Goal: Transaction & Acquisition: Purchase product/service

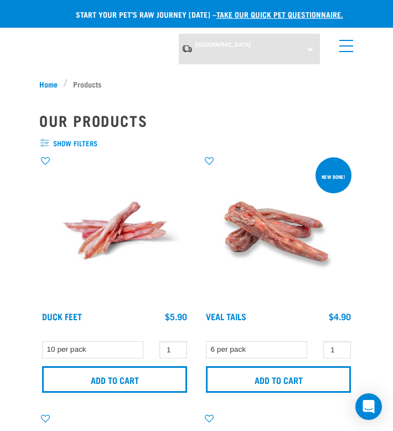
select select "350742"
select select "813"
select select "443099"
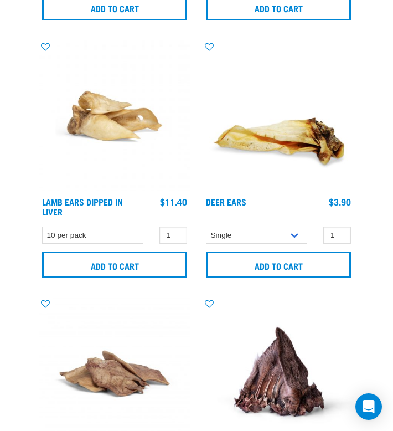
scroll to position [3718, 0]
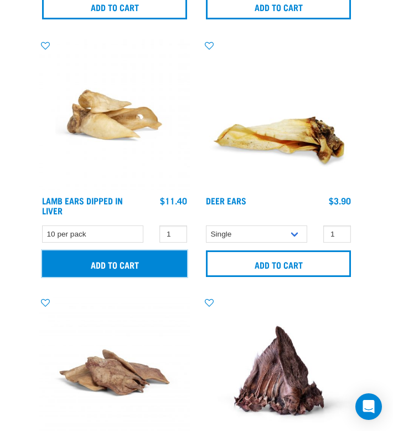
click at [111, 251] on input "Add to cart" at bounding box center [114, 263] width 145 height 27
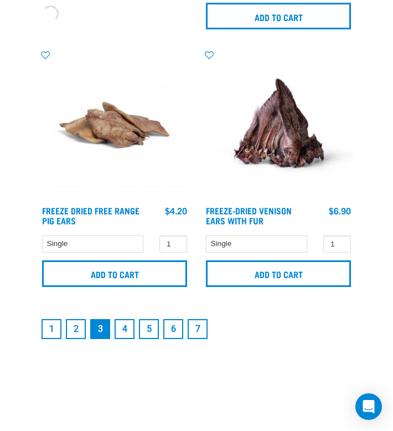
scroll to position [3990, 0]
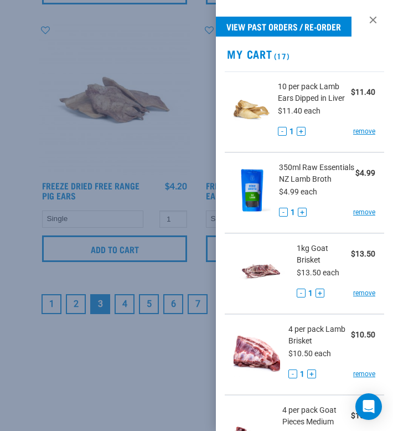
click at [152, 285] on div at bounding box center [196, 215] width 393 height 431
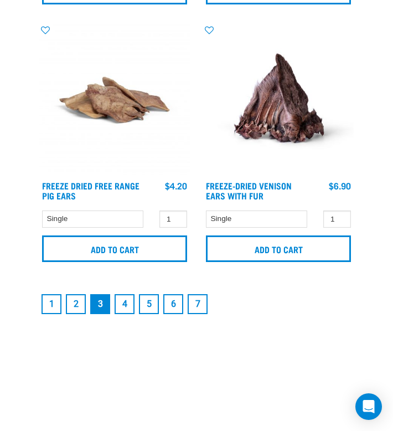
click at [131, 300] on link "4" at bounding box center [125, 304] width 20 height 20
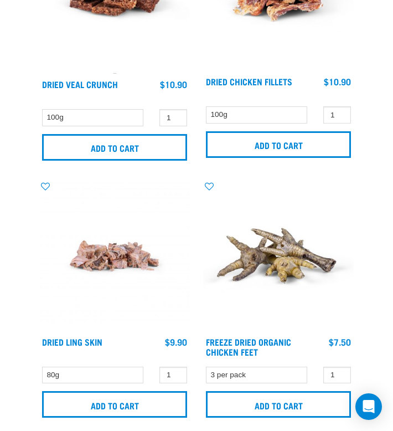
scroll to position [2296, 0]
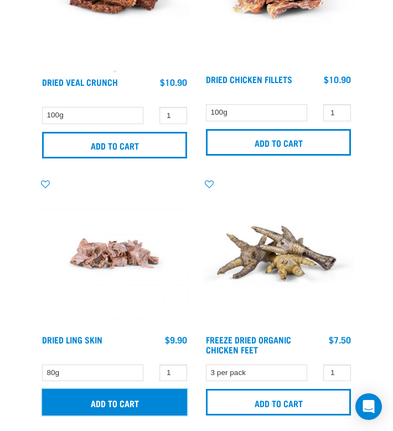
click at [160, 395] on input "Add to cart" at bounding box center [114, 402] width 145 height 27
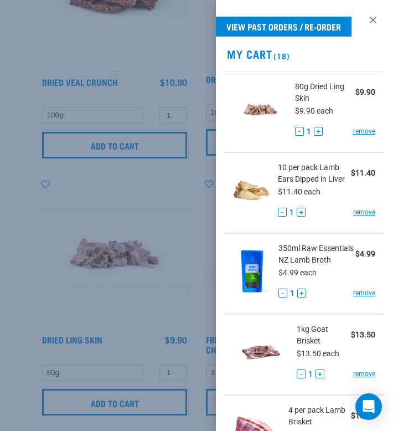
click at [171, 345] on div at bounding box center [196, 215] width 393 height 431
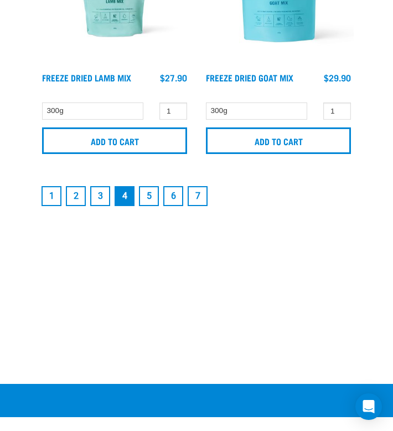
scroll to position [4102, 0]
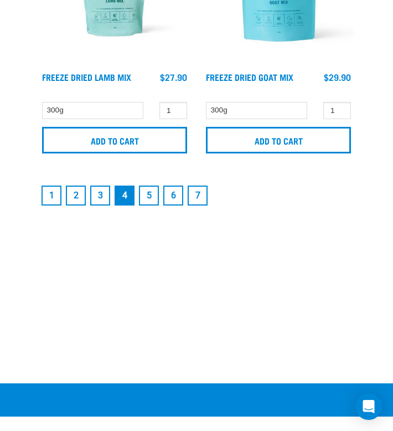
click at [146, 191] on link "5" at bounding box center [149, 196] width 20 height 20
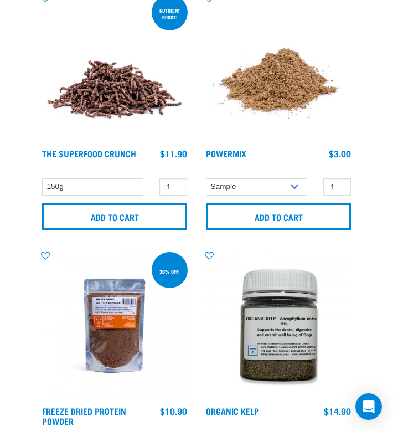
scroll to position [265, 0]
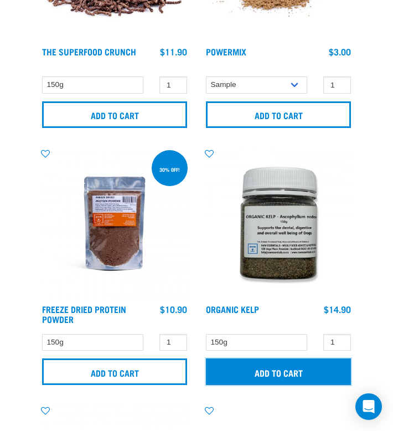
click at [223, 367] on input "Add to cart" at bounding box center [278, 371] width 145 height 27
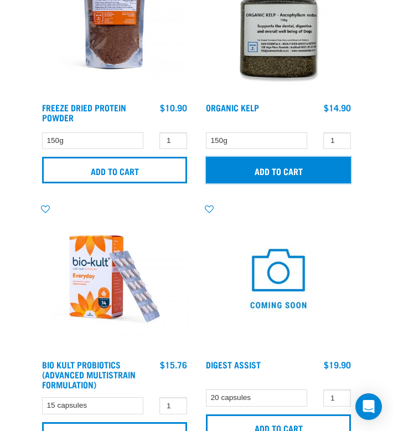
scroll to position [585, 0]
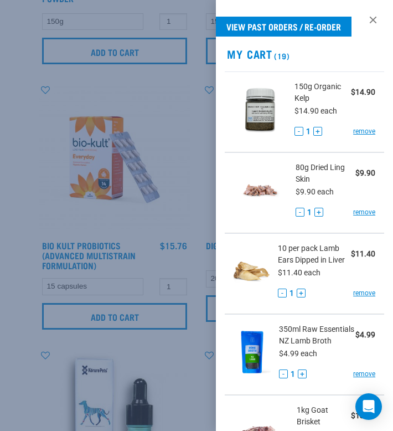
click at [187, 356] on div at bounding box center [196, 215] width 393 height 431
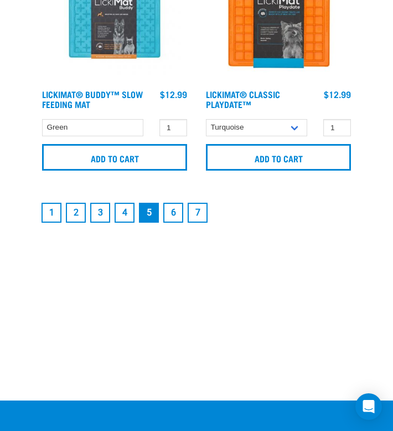
scroll to position [4132, 0]
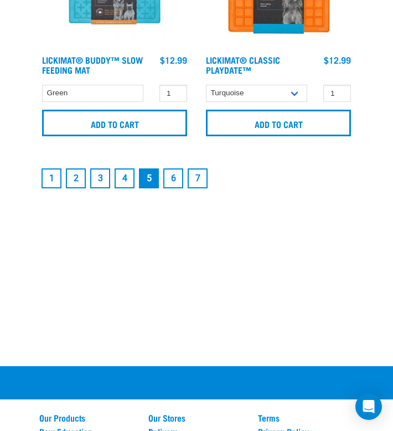
click at [174, 178] on link "6" at bounding box center [173, 178] width 20 height 20
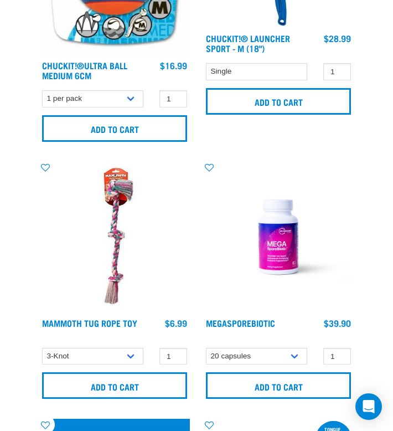
scroll to position [1066, 0]
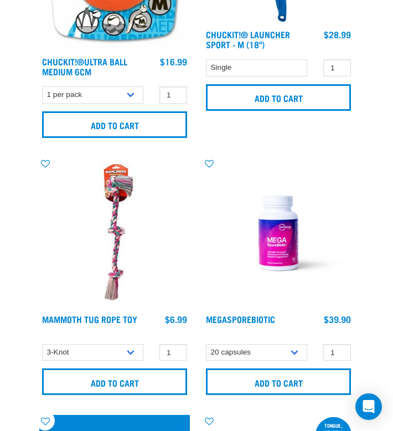
click at [159, 169] on img at bounding box center [114, 233] width 151 height 151
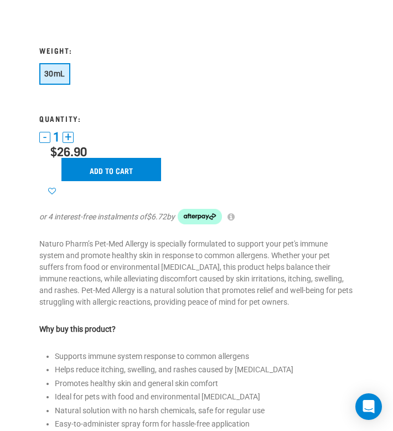
scroll to position [237, 0]
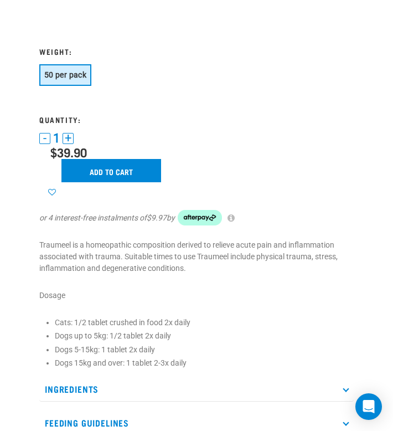
scroll to position [233, 0]
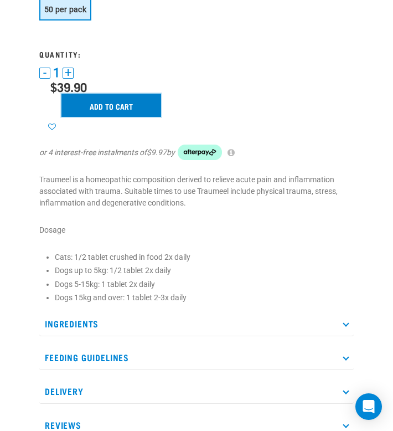
click at [120, 110] on input "Add to cart" at bounding box center [111, 105] width 100 height 23
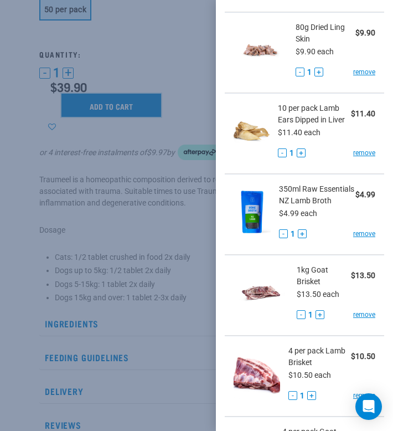
scroll to position [222, 0]
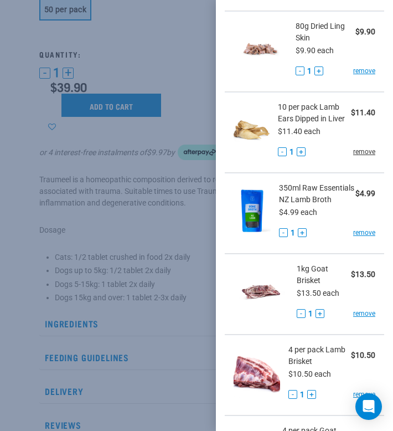
click at [359, 153] on link "remove" at bounding box center [364, 152] width 22 height 10
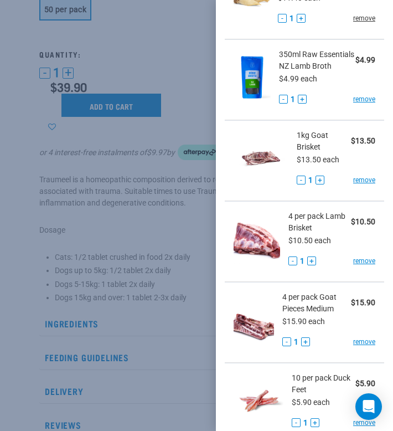
scroll to position [357, 0]
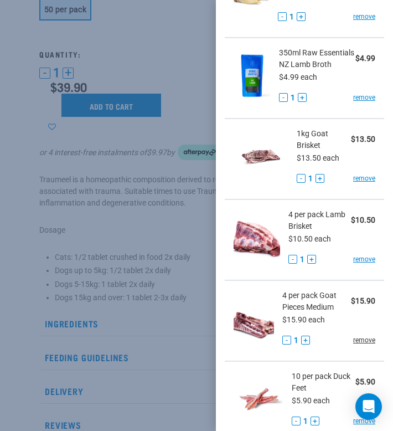
click at [361, 343] on link "remove" at bounding box center [364, 340] width 22 height 10
click at [369, 255] on link "remove" at bounding box center [364, 259] width 22 height 10
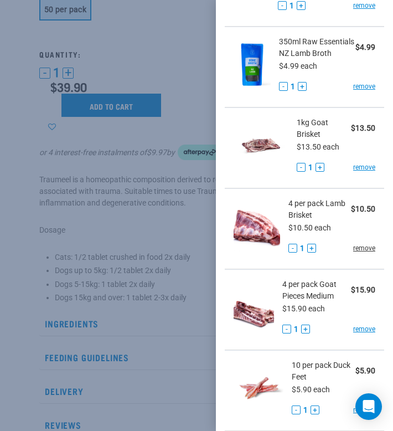
scroll to position [372, 0]
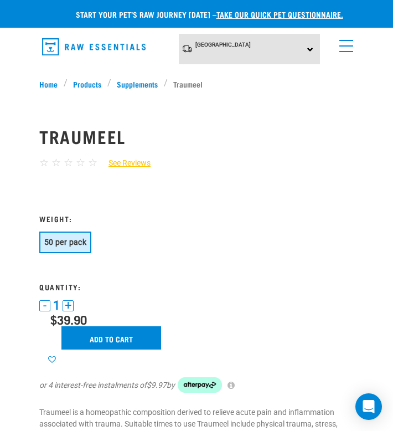
click at [350, 44] on link "menu" at bounding box center [344, 43] width 20 height 20
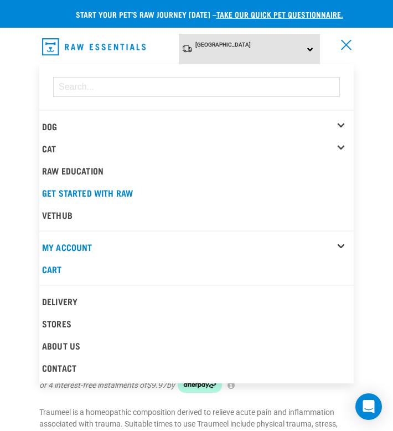
click at [77, 120] on div "Dog" at bounding box center [198, 126] width 312 height 22
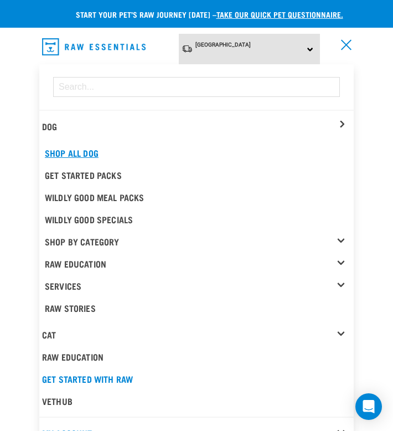
click at [122, 145] on link "Shop All Dog" at bounding box center [198, 153] width 312 height 22
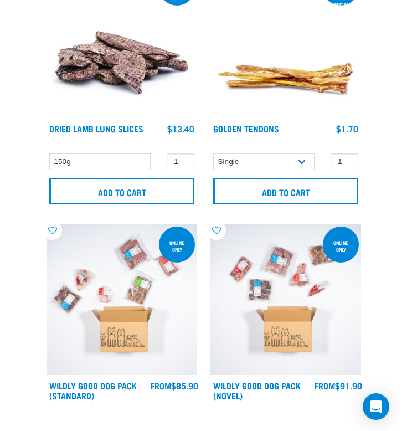
scroll to position [448, 0]
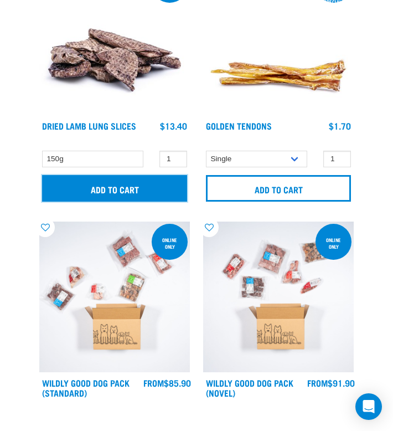
click at [167, 184] on input "Add to cart" at bounding box center [114, 188] width 145 height 27
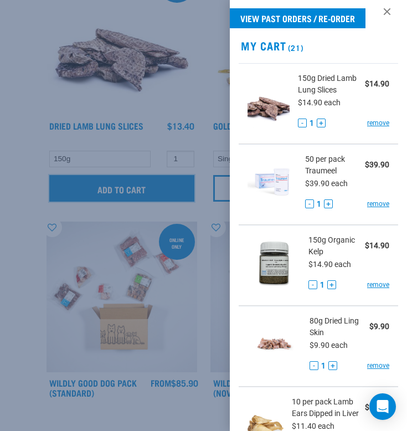
scroll to position [11, 0]
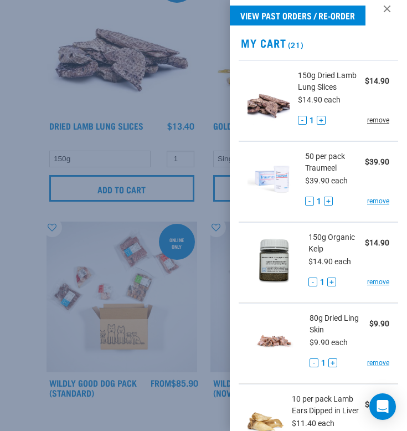
click at [379, 122] on link "remove" at bounding box center [378, 120] width 22 height 10
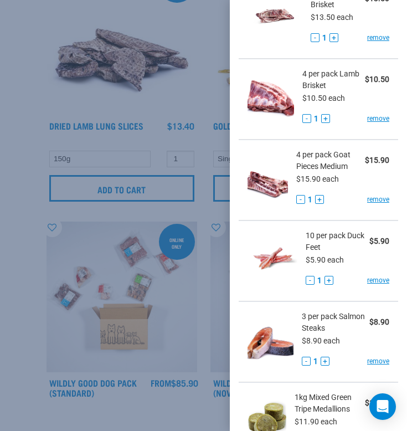
scroll to position [498, 0]
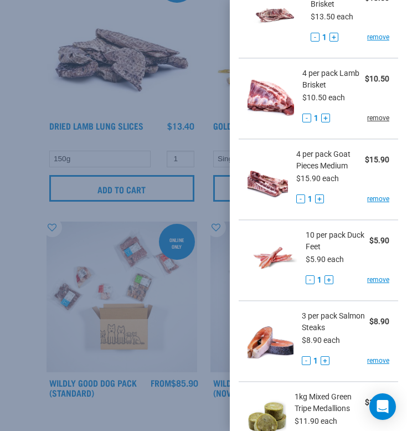
click at [382, 116] on link "remove" at bounding box center [378, 118] width 22 height 10
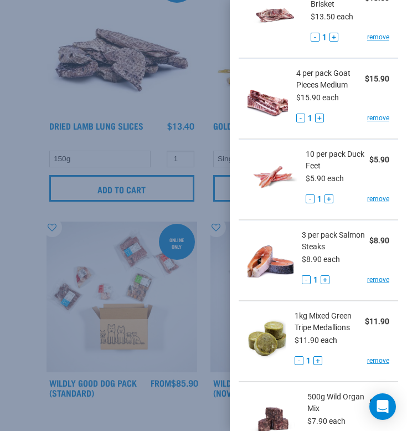
click at [382, 116] on link "remove" at bounding box center [378, 118] width 22 height 10
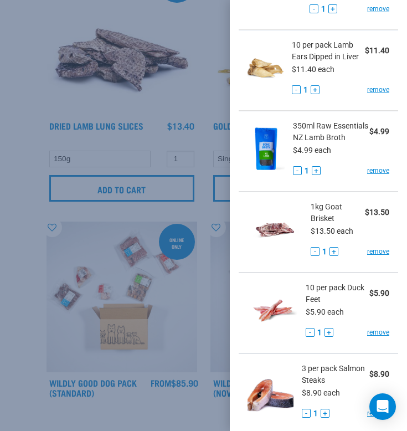
scroll to position [277, 0]
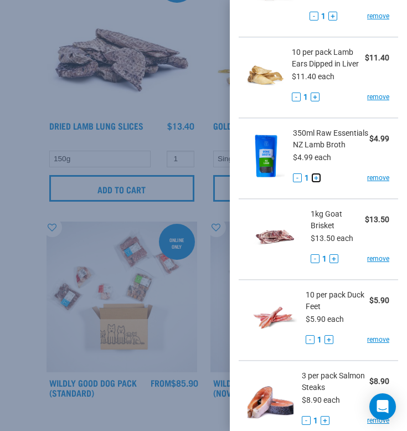
click at [316, 176] on button "+" at bounding box center [316, 177] width 9 height 9
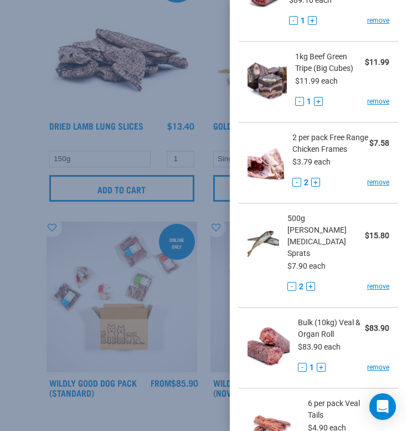
scroll to position [1013, 0]
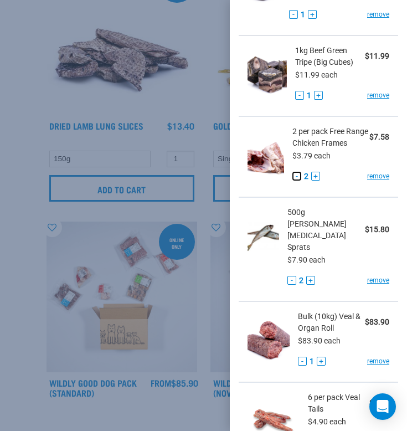
click at [295, 174] on button "-" at bounding box center [296, 176] width 9 height 9
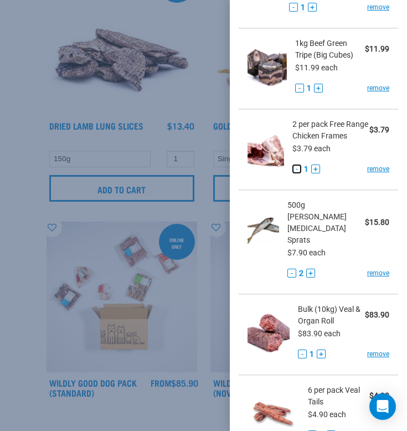
scroll to position [1021, 0]
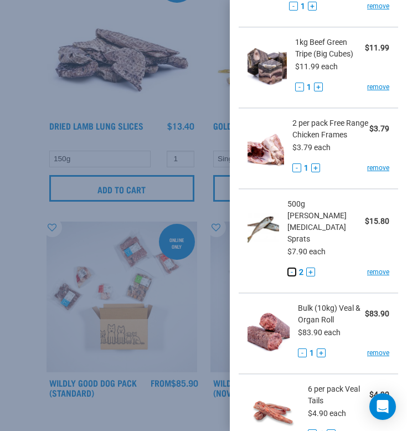
click at [296, 267] on button "-" at bounding box center [291, 271] width 9 height 9
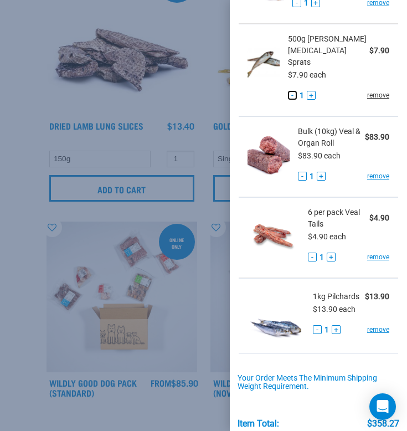
scroll to position [1187, 0]
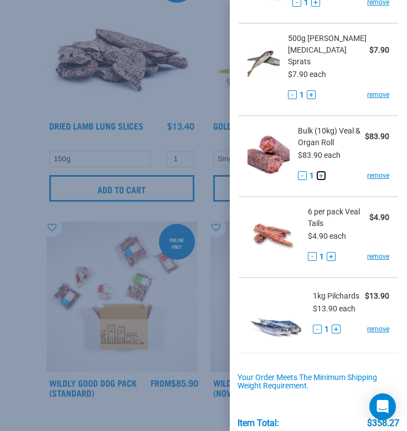
click at [318, 171] on button "+" at bounding box center [321, 175] width 9 height 9
click at [393, 167] on li "Bulk (10kg) Veal & Organ Roll $83.90 $83.90 each - 2 + remove" at bounding box center [318, 156] width 159 height 81
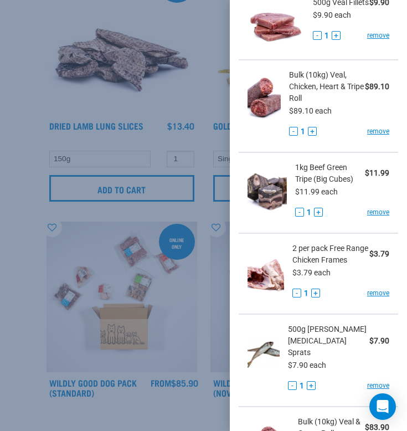
scroll to position [895, 0]
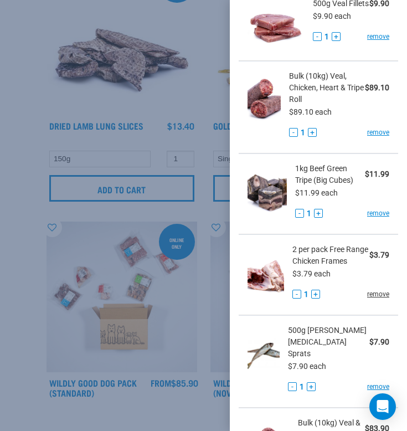
click at [381, 292] on link "remove" at bounding box center [378, 294] width 22 height 10
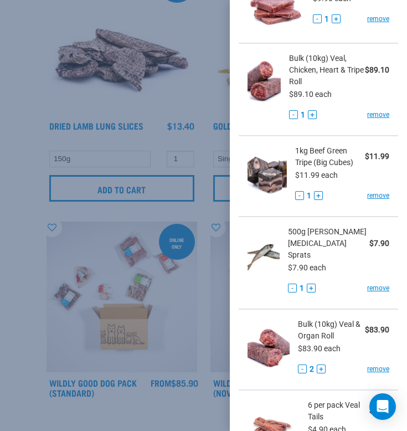
scroll to position [915, 0]
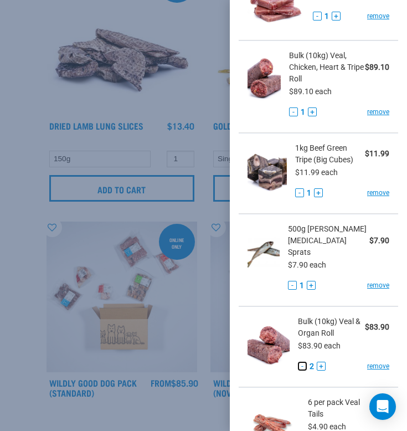
click at [302, 362] on button "-" at bounding box center [302, 366] width 9 height 9
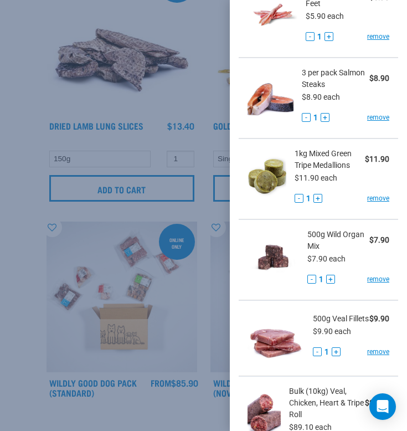
scroll to position [570, 0]
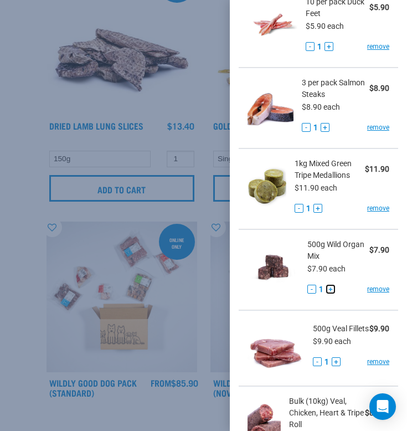
click at [331, 291] on button "+" at bounding box center [330, 289] width 9 height 9
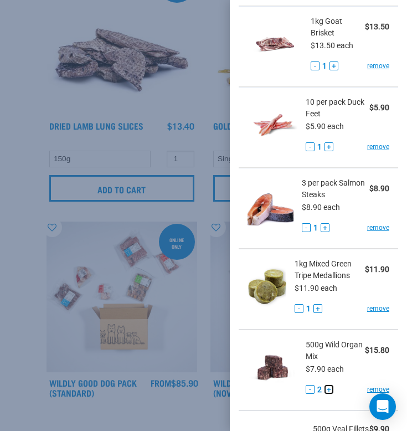
scroll to position [455, 0]
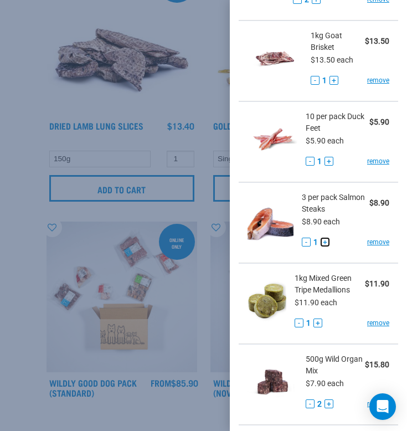
click at [326, 244] on button "+" at bounding box center [325, 242] width 9 height 9
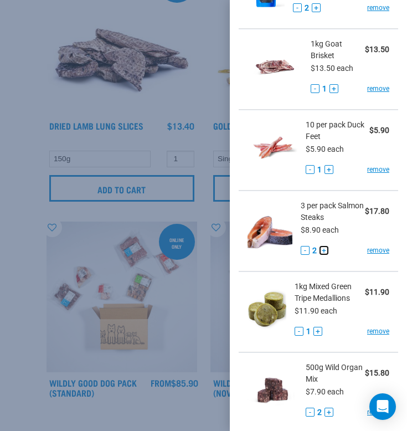
scroll to position [442, 0]
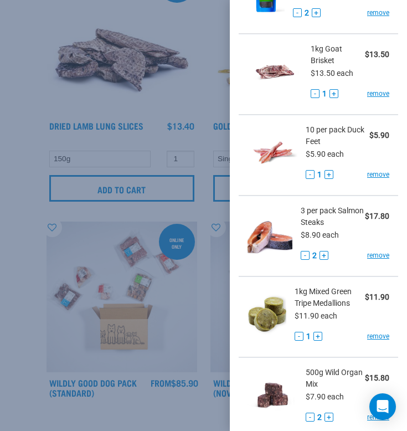
click at [336, 315] on span "$11.90 each" at bounding box center [316, 315] width 43 height 9
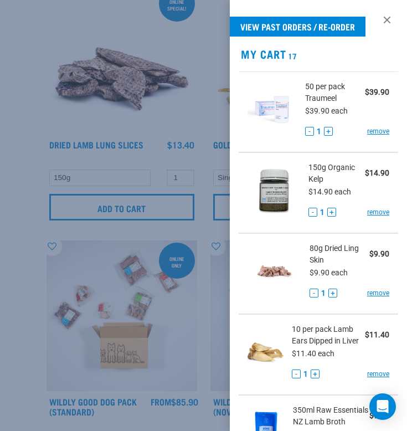
scroll to position [426, 0]
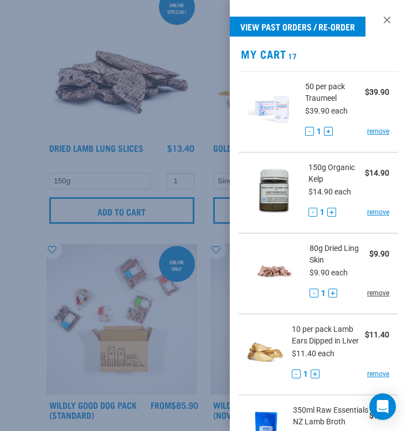
click at [375, 292] on link "remove" at bounding box center [378, 293] width 22 height 10
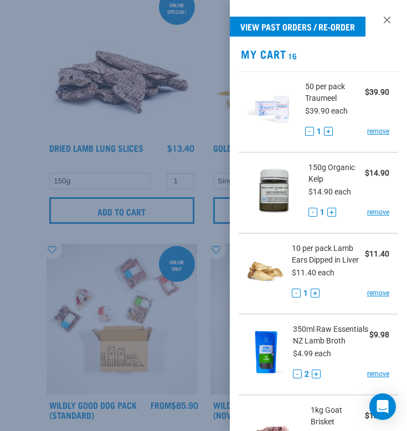
click at [375, 292] on link "remove" at bounding box center [378, 293] width 22 height 10
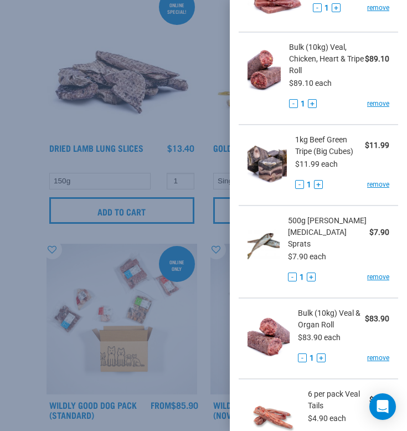
scroll to position [758, 0]
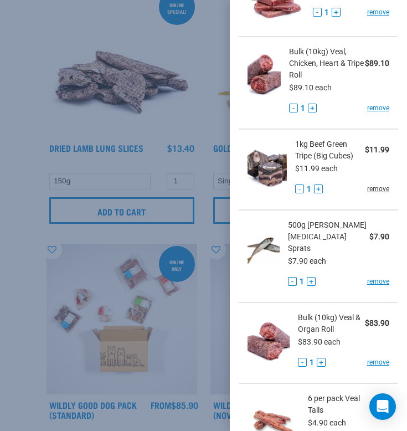
click at [379, 188] on link "remove" at bounding box center [378, 189] width 22 height 10
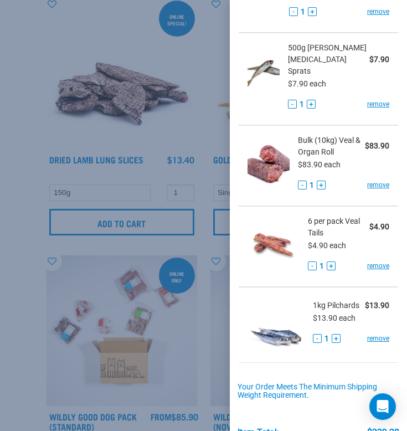
scroll to position [853, 0]
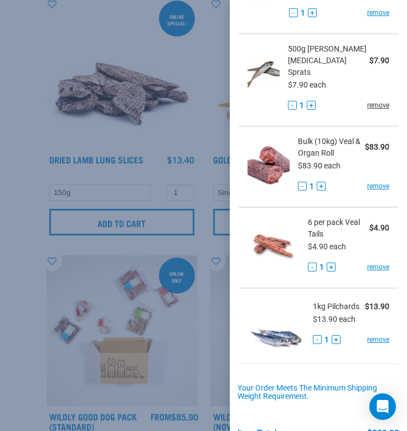
click at [375, 100] on link "remove" at bounding box center [378, 105] width 22 height 10
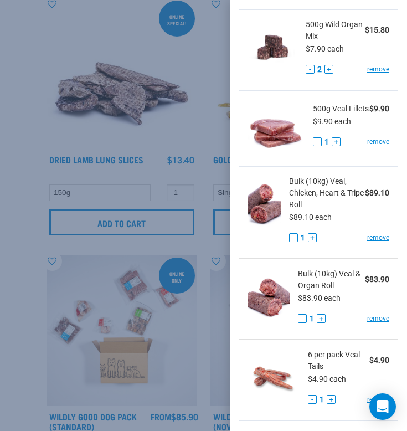
scroll to position [600, 0]
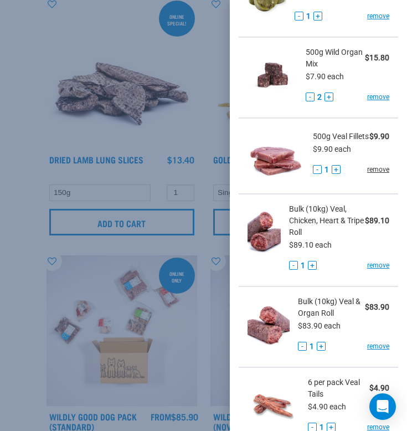
click at [378, 169] on link "remove" at bounding box center [378, 169] width 22 height 10
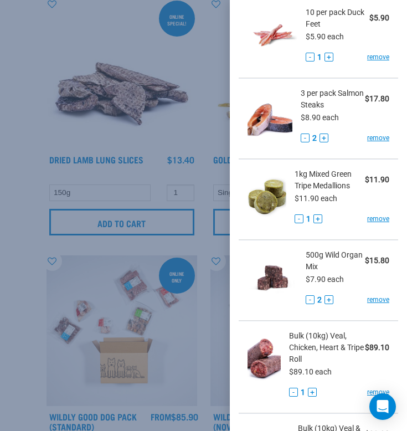
scroll to position [394, 0]
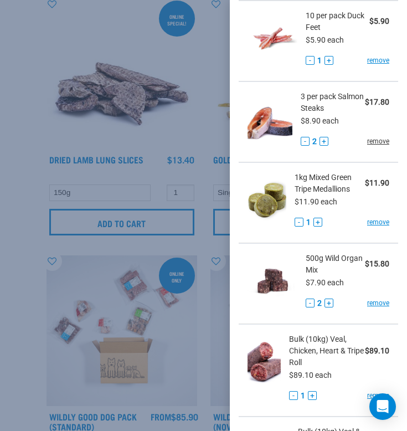
click at [384, 140] on link "remove" at bounding box center [378, 141] width 22 height 10
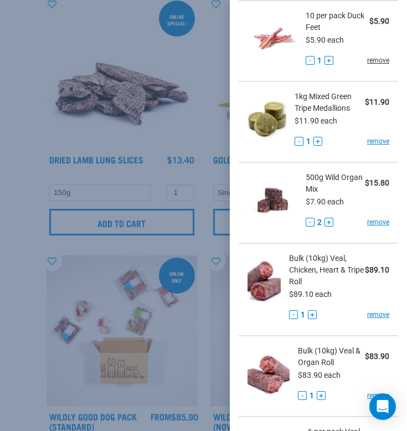
click at [379, 60] on link "remove" at bounding box center [378, 60] width 22 height 10
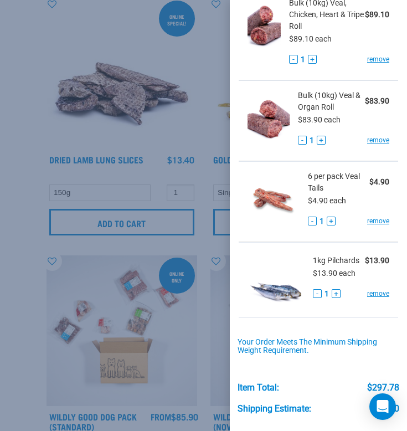
scroll to position [661, 0]
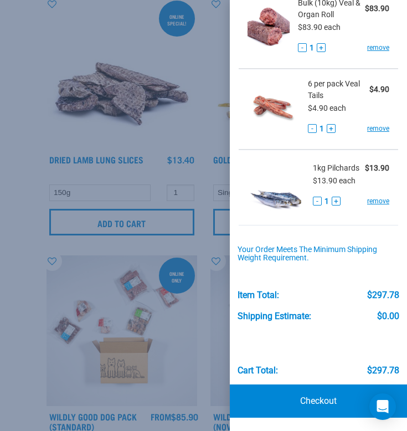
click at [330, 124] on div "- 1 +" at bounding box center [322, 129] width 28 height 12
click at [330, 127] on button "+" at bounding box center [331, 128] width 9 height 9
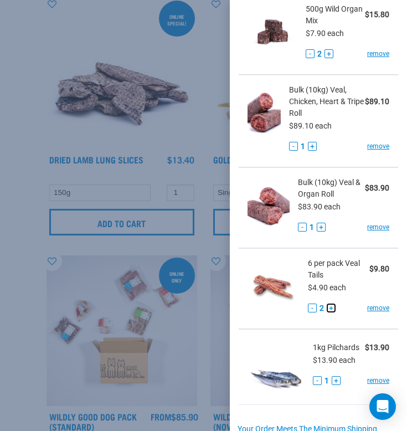
scroll to position [481, 0]
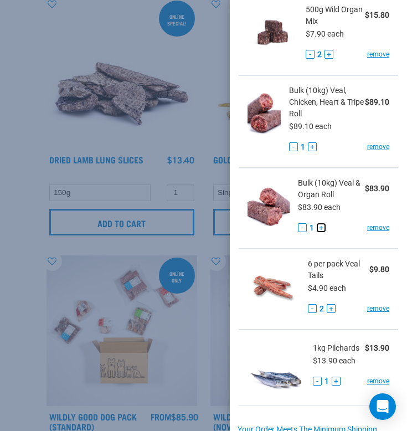
click at [323, 228] on button "+" at bounding box center [321, 227] width 9 height 9
click at [375, 148] on link "remove" at bounding box center [378, 147] width 22 height 10
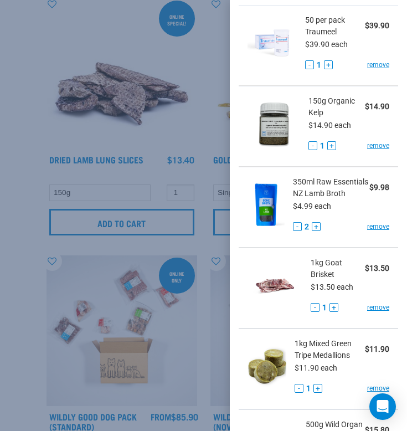
scroll to position [64, 0]
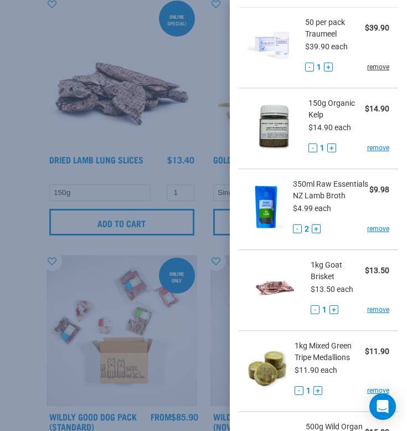
click at [375, 65] on link "remove" at bounding box center [378, 67] width 22 height 10
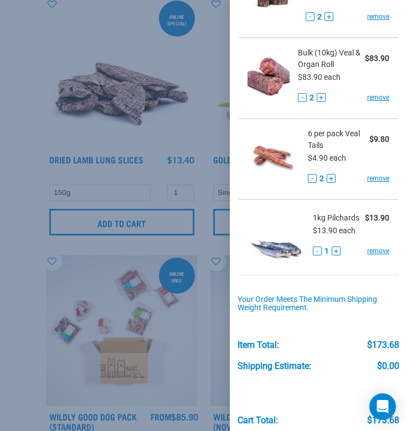
scroll to position [436, 0]
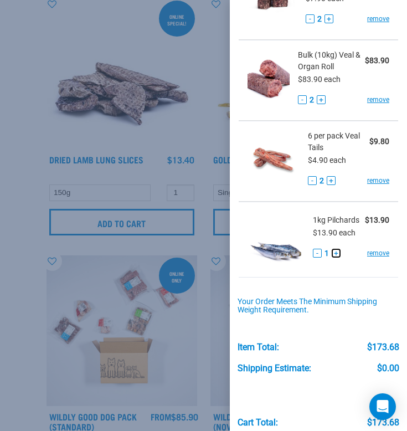
click at [338, 250] on button "+" at bounding box center [336, 253] width 9 height 9
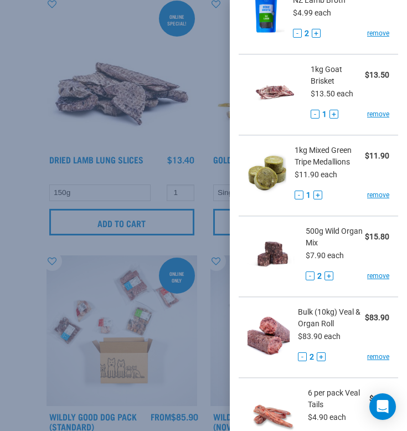
scroll to position [178, 0]
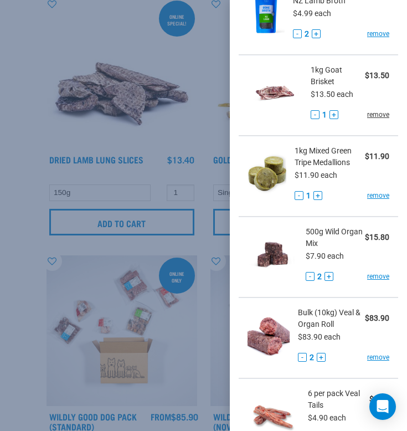
click at [376, 116] on link "remove" at bounding box center [378, 115] width 22 height 10
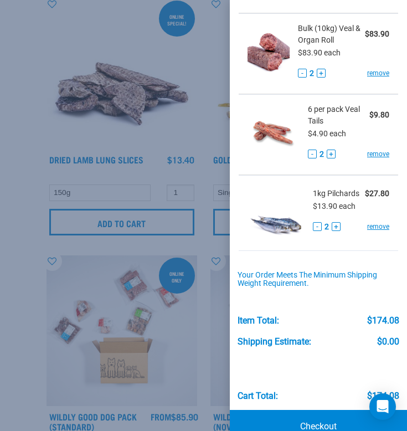
scroll to position [407, 0]
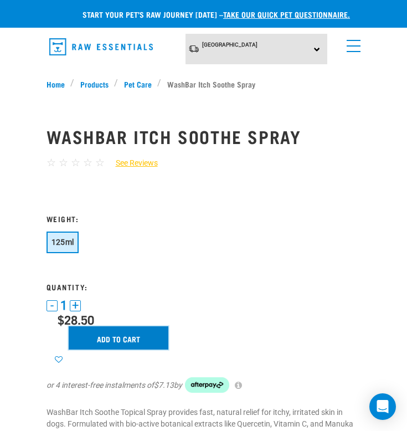
click at [130, 346] on input "Add to cart" at bounding box center [119, 337] width 100 height 23
